Goal: Information Seeking & Learning: Find specific page/section

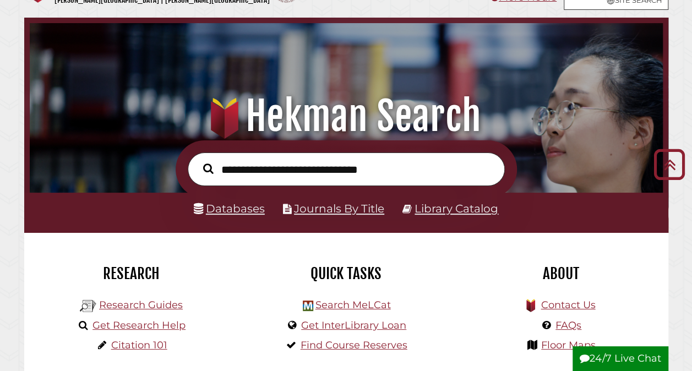
scroll to position [34, 0]
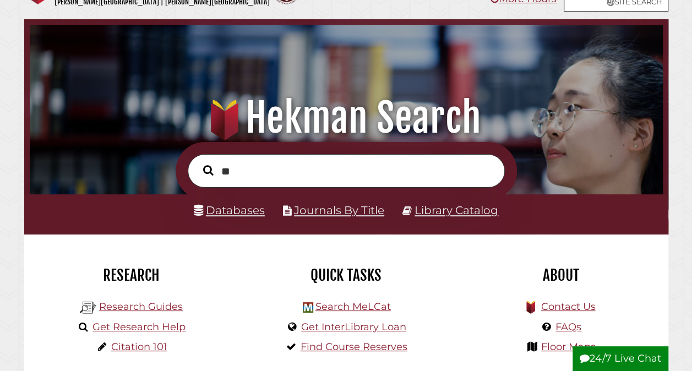
type input "*"
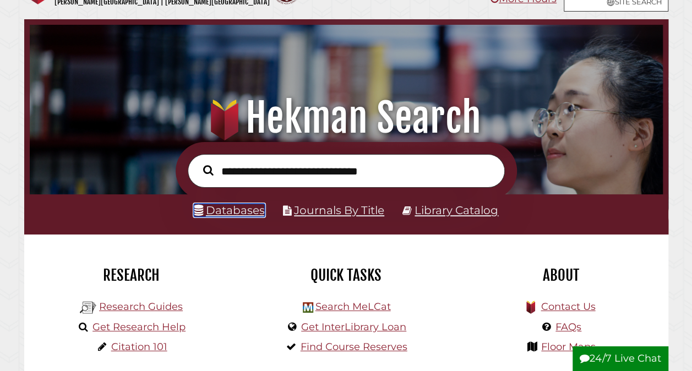
click at [241, 206] on link "Databases" at bounding box center [229, 210] width 71 height 13
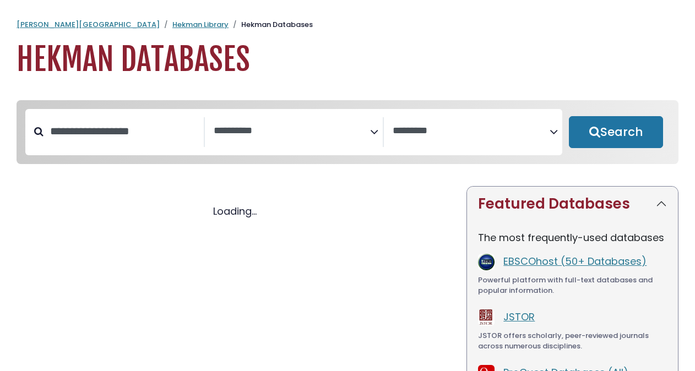
select select "Database Subject Filter"
select select "Database Vendors Filter"
select select "Database Subject Filter"
select select "Database Vendors Filter"
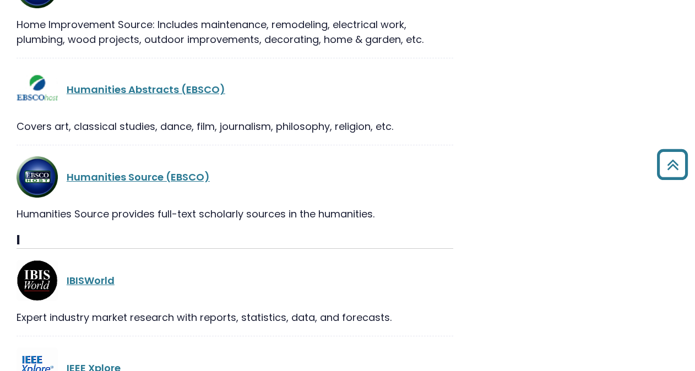
scroll to position [11984, 0]
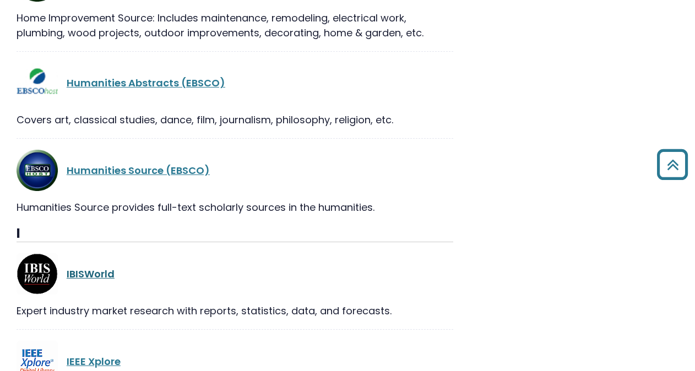
click at [91, 267] on link "IBISWorld" at bounding box center [91, 274] width 48 height 14
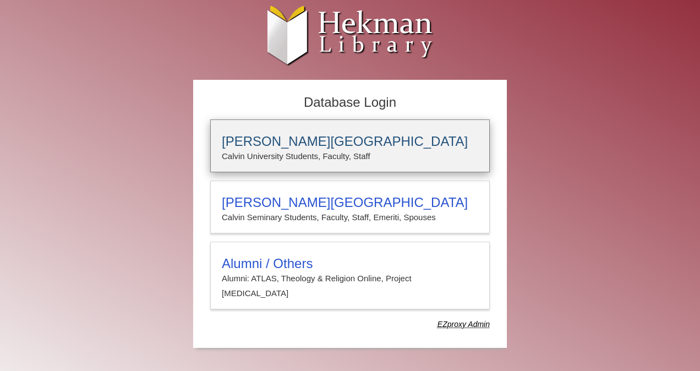
type input "**********"
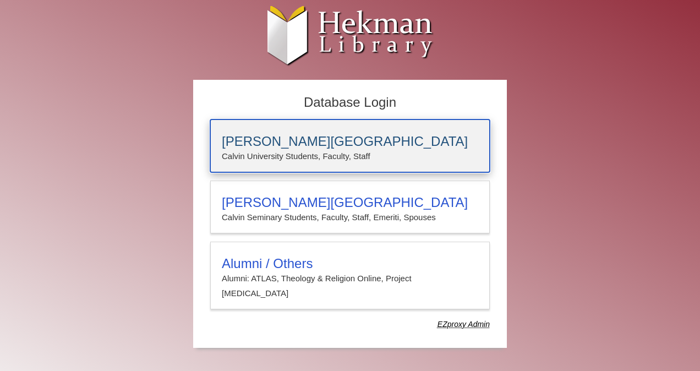
click at [288, 148] on h3 "[PERSON_NAME][GEOGRAPHIC_DATA]" at bounding box center [350, 141] width 256 height 15
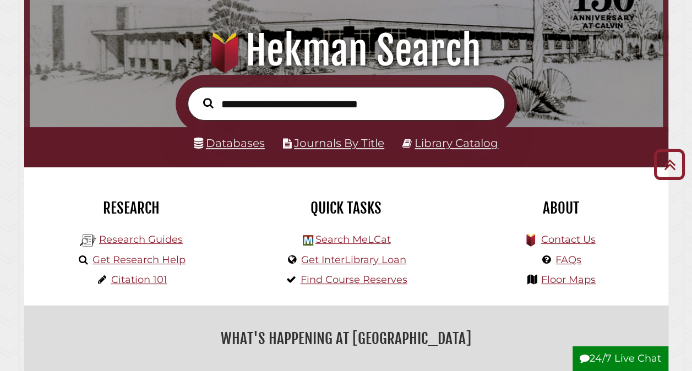
scroll to position [89, 0]
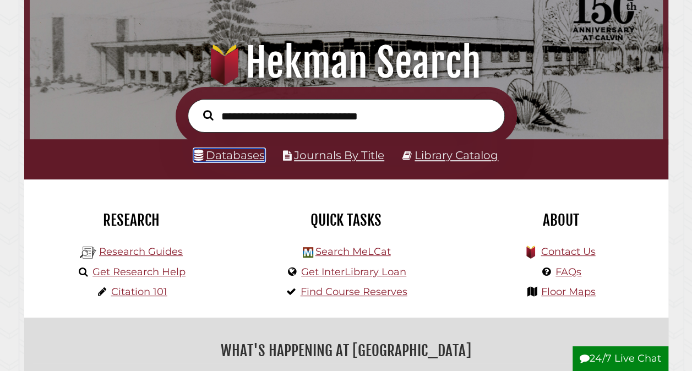
click at [244, 162] on link "Databases" at bounding box center [229, 155] width 71 height 13
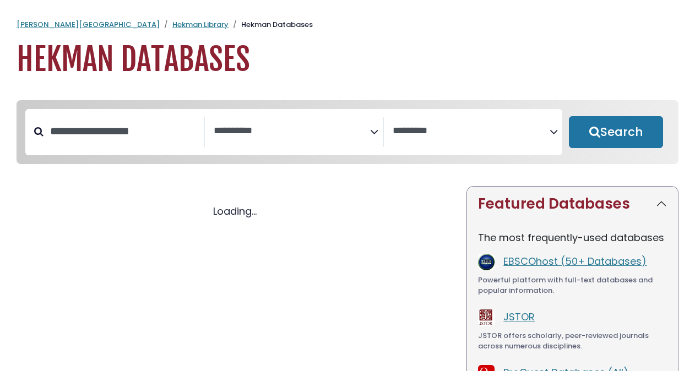
select select "Database Subject Filter"
select select "Database Vendors Filter"
select select "Database Subject Filter"
select select "Database Vendors Filter"
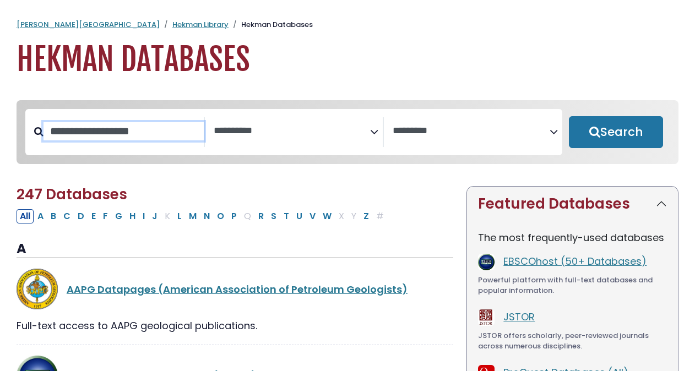
click at [135, 127] on input "Search database by title or keyword" at bounding box center [123, 131] width 160 height 18
click at [569, 116] on button "Search" at bounding box center [616, 132] width 94 height 32
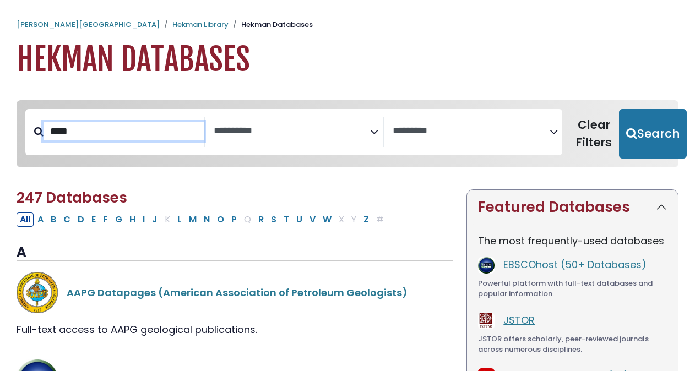
type input "***"
select select "Database Subject Filter"
select select "Database Vendors Filter"
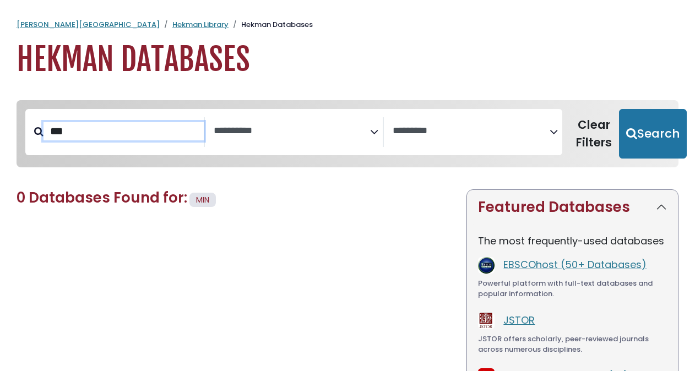
click at [619, 109] on button "Search" at bounding box center [653, 134] width 68 height 50
select select "Database Subject Filter"
select select "Database Vendors Filter"
type input "*"
type input "******"
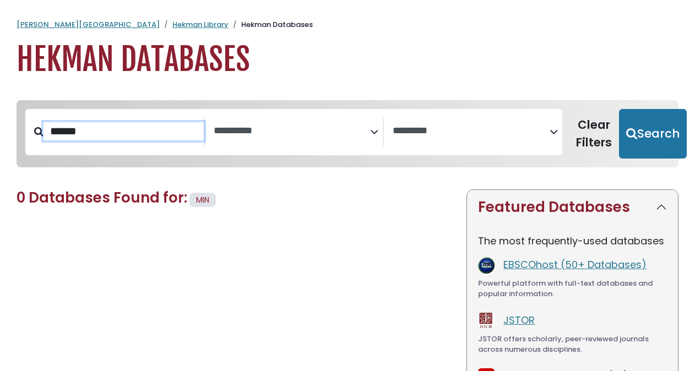
click at [619, 109] on button "Search" at bounding box center [653, 134] width 68 height 50
select select "Database Subject Filter"
select select "Database Vendors Filter"
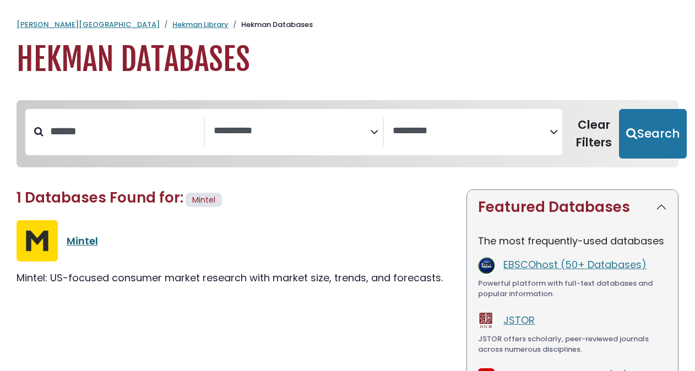
click at [88, 241] on link "Mintel" at bounding box center [82, 241] width 31 height 14
